Goal: Transaction & Acquisition: Purchase product/service

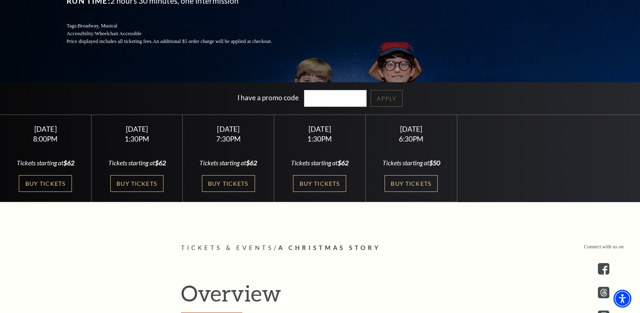
scroll to position [163, 0]
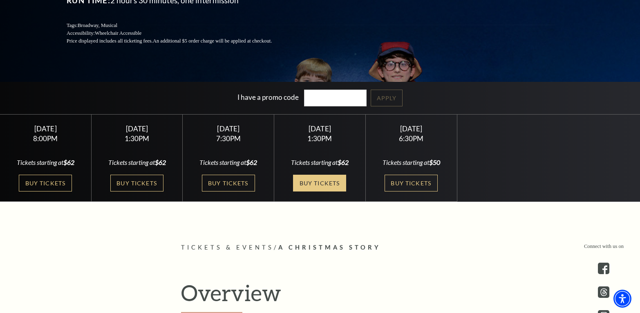
click at [330, 183] on link "Buy Tickets" at bounding box center [319, 183] width 53 height 17
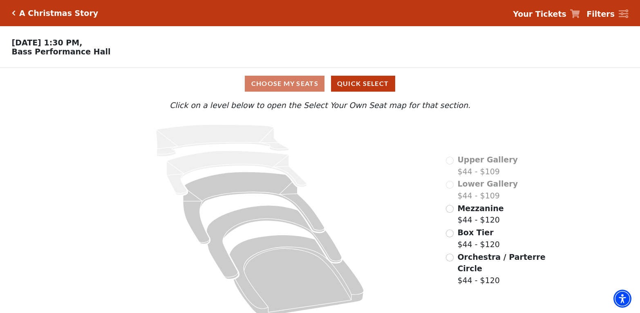
click at [463, 213] on span "Mezzanine" at bounding box center [480, 208] width 46 height 9
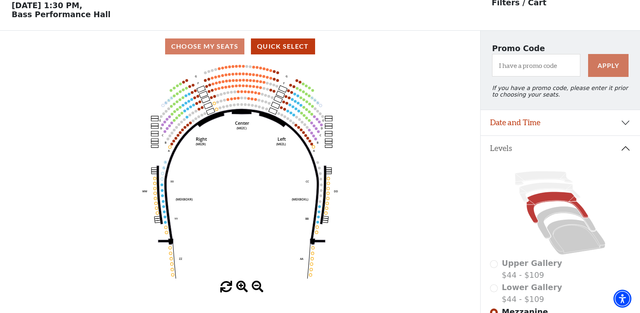
scroll to position [38, 0]
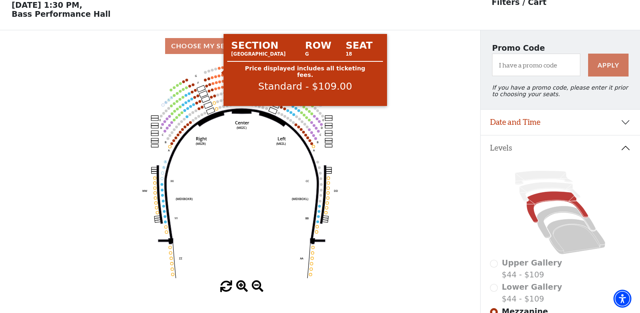
click at [219, 69] on circle at bounding box center [219, 68] width 3 height 3
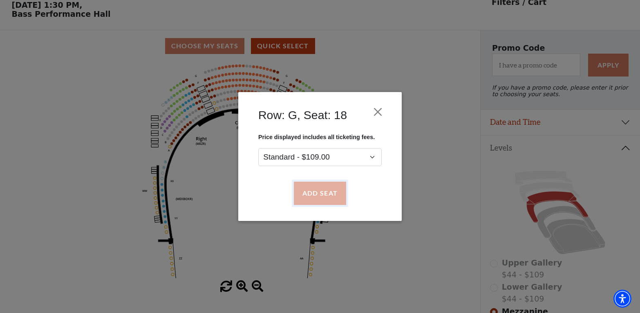
click at [326, 197] on button "Add Seat" at bounding box center [320, 193] width 52 height 23
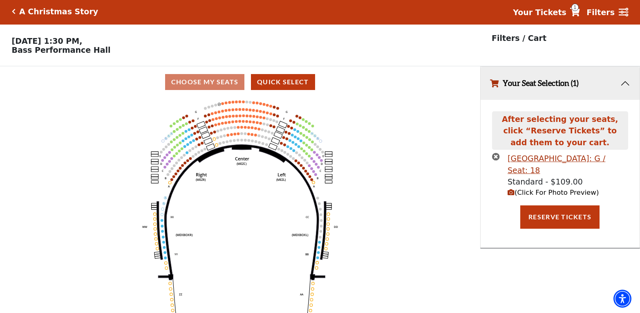
scroll to position [20, 0]
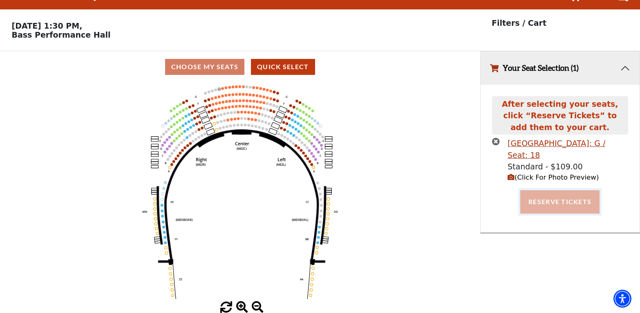
click at [539, 206] on button "Reserve Tickets" at bounding box center [559, 201] width 79 height 23
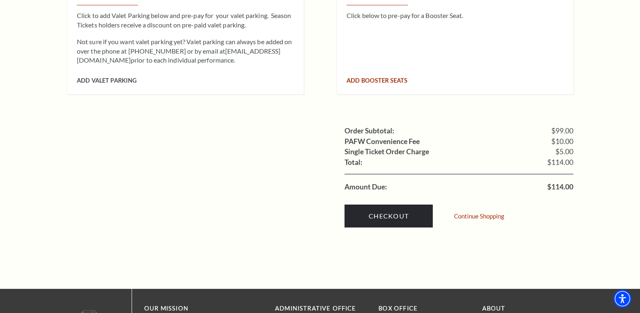
scroll to position [736, 0]
